Goal: Transaction & Acquisition: Purchase product/service

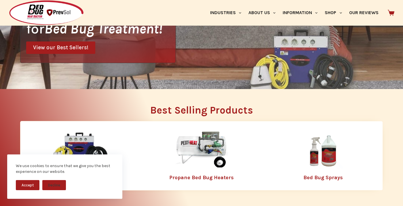
scroll to position [112, 0]
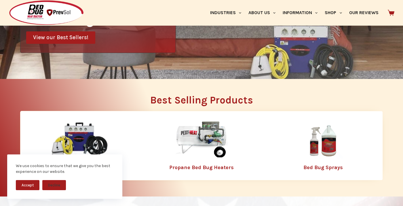
click at [26, 184] on button "Accept" at bounding box center [28, 185] width 24 height 10
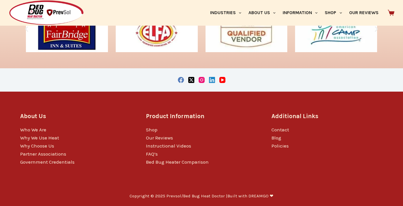
scroll to position [967, 0]
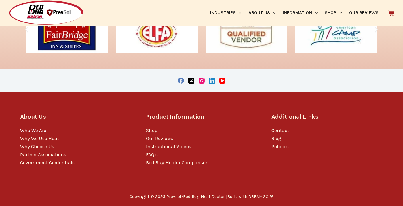
click at [34, 129] on link "Who We Are" at bounding box center [33, 130] width 26 height 6
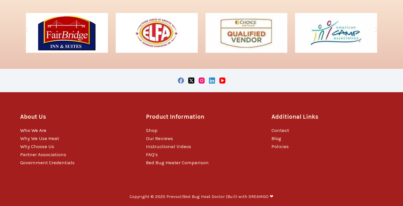
scroll to position [0, 0]
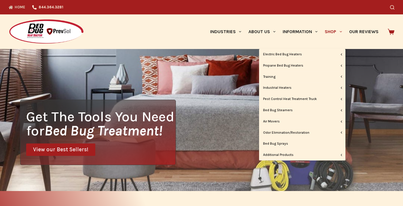
click at [331, 30] on link "Shop" at bounding box center [333, 31] width 24 height 35
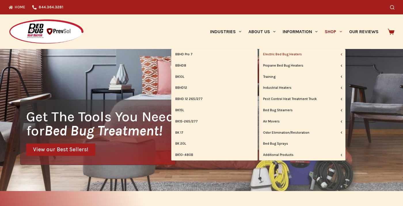
click at [298, 54] on link "Electric Bed Bug Heaters" at bounding box center [302, 54] width 86 height 11
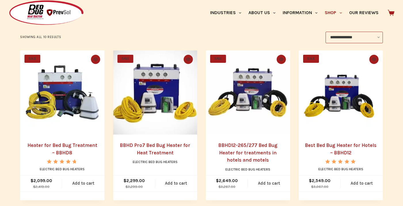
scroll to position [119, 0]
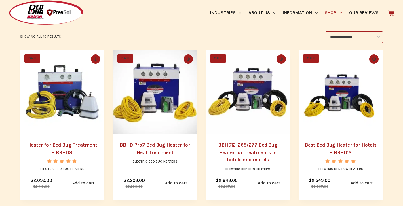
click at [49, 144] on link "Heater for Bed Bug Treatment – BBHD8" at bounding box center [62, 148] width 70 height 13
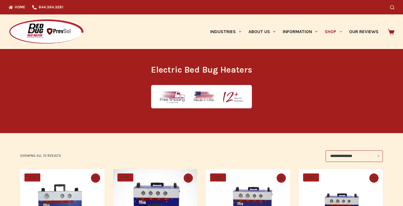
scroll to position [0, 0]
click at [360, 31] on link "Our Reviews" at bounding box center [363, 31] width 37 height 35
click at [390, 6] on icon "Search" at bounding box center [392, 7] width 4 height 4
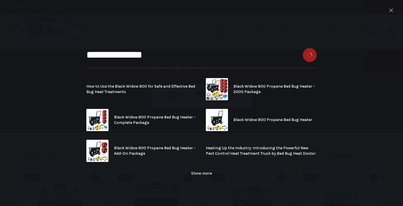
type input "**********"
click at [310, 55] on button "Search button" at bounding box center [310, 55] width 14 height 14
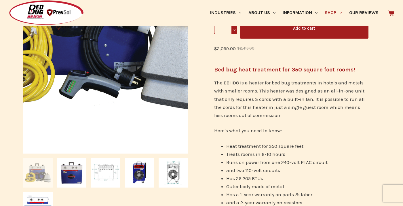
scroll to position [128, 0]
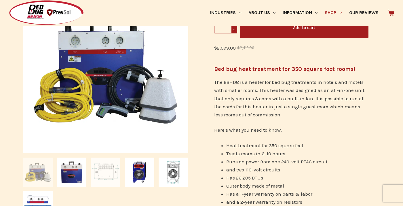
click at [108, 171] on img at bounding box center [106, 172] width 30 height 30
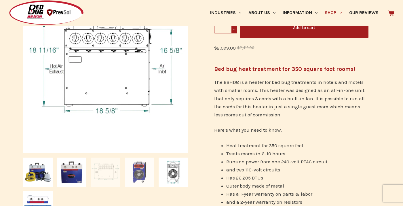
click at [140, 169] on img at bounding box center [140, 172] width 30 height 30
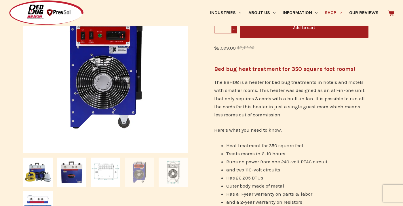
click at [173, 170] on img at bounding box center [174, 172] width 30 height 30
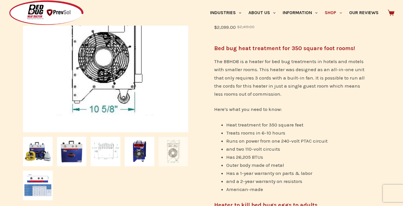
scroll to position [150, 0]
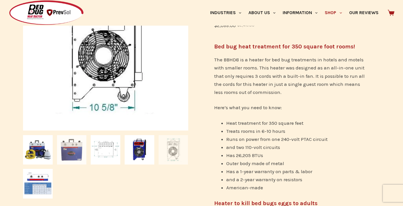
click at [72, 146] on img at bounding box center [72, 150] width 30 height 30
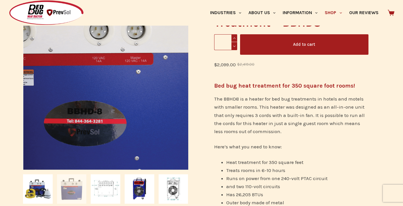
scroll to position [109, 0]
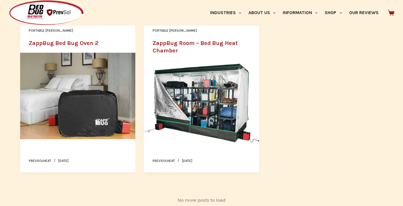
scroll to position [633, 0]
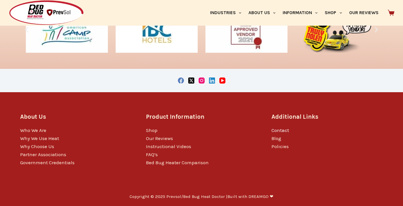
scroll to position [966, 0]
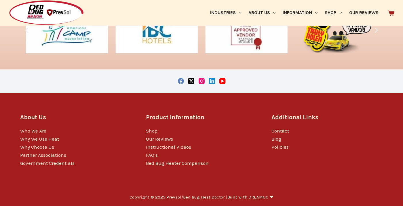
drag, startPoint x: 286, startPoint y: 128, endPoint x: 290, endPoint y: 129, distance: 4.2
click at [286, 128] on link "Contact" at bounding box center [280, 131] width 18 height 6
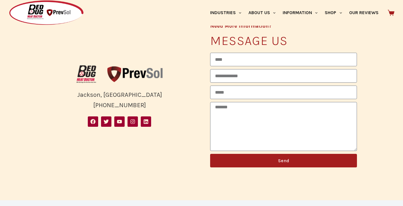
scroll to position [139, 0]
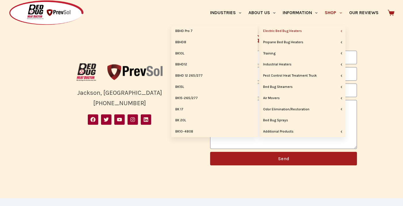
click at [335, 31] on link "Electric Bed Bug Heaters" at bounding box center [302, 31] width 86 height 11
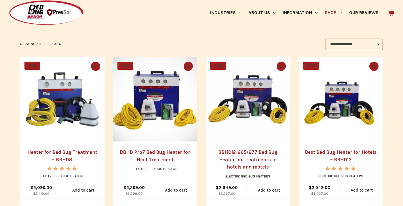
scroll to position [125, 0]
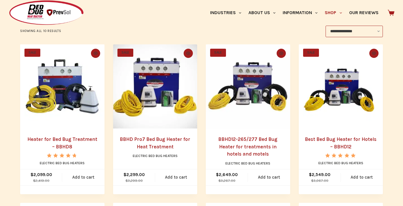
click at [151, 139] on link "BBHD Pro7 Bed Bug Heater for Heat Treatment" at bounding box center [155, 142] width 70 height 13
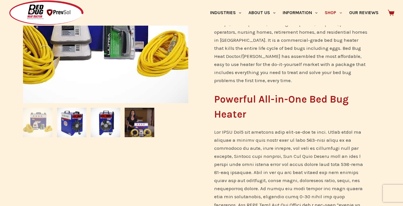
scroll to position [179, 0]
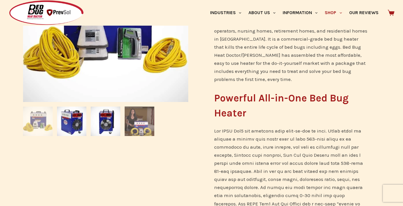
click at [139, 123] on img at bounding box center [140, 121] width 30 height 30
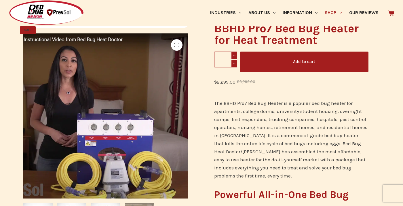
scroll to position [83, 0]
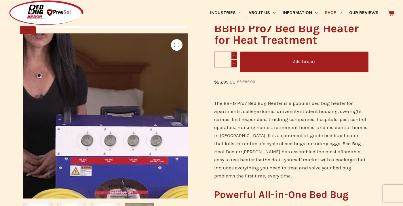
click at [101, 112] on img at bounding box center [109, 119] width 311 height 311
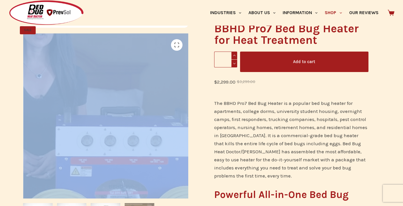
click at [101, 112] on img at bounding box center [109, 119] width 311 height 311
click at [102, 112] on img at bounding box center [109, 119] width 311 height 311
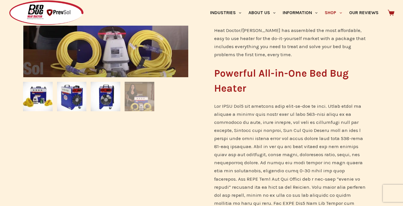
scroll to position [204, 0]
click at [73, 97] on img at bounding box center [72, 97] width 30 height 30
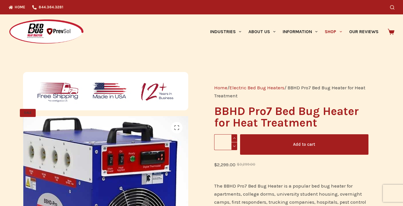
scroll to position [0, 0]
